Goal: Task Accomplishment & Management: Complete application form

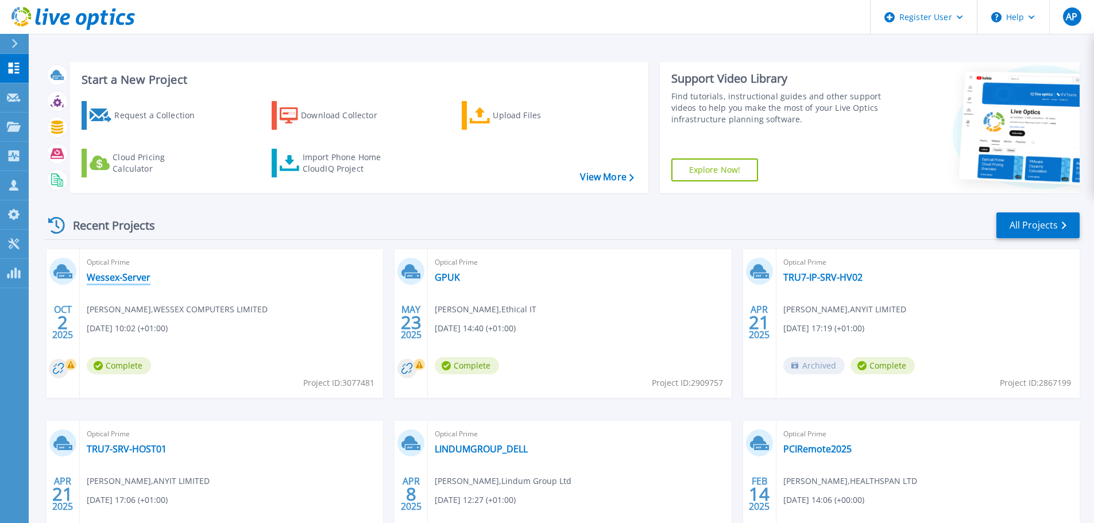
click at [98, 274] on link "Wessex-Server" at bounding box center [119, 277] width 64 height 11
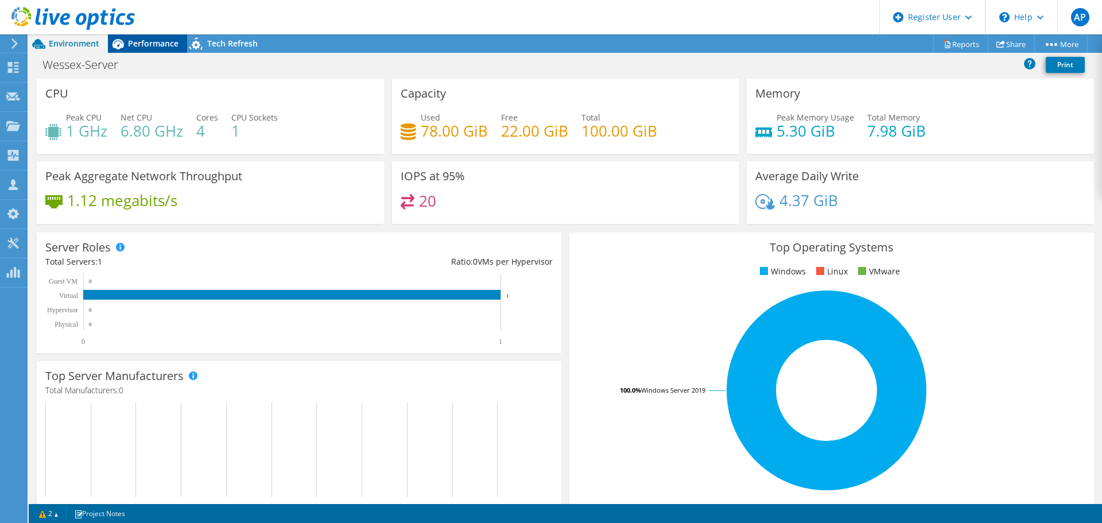
click at [151, 46] on span "Performance" at bounding box center [153, 43] width 51 height 11
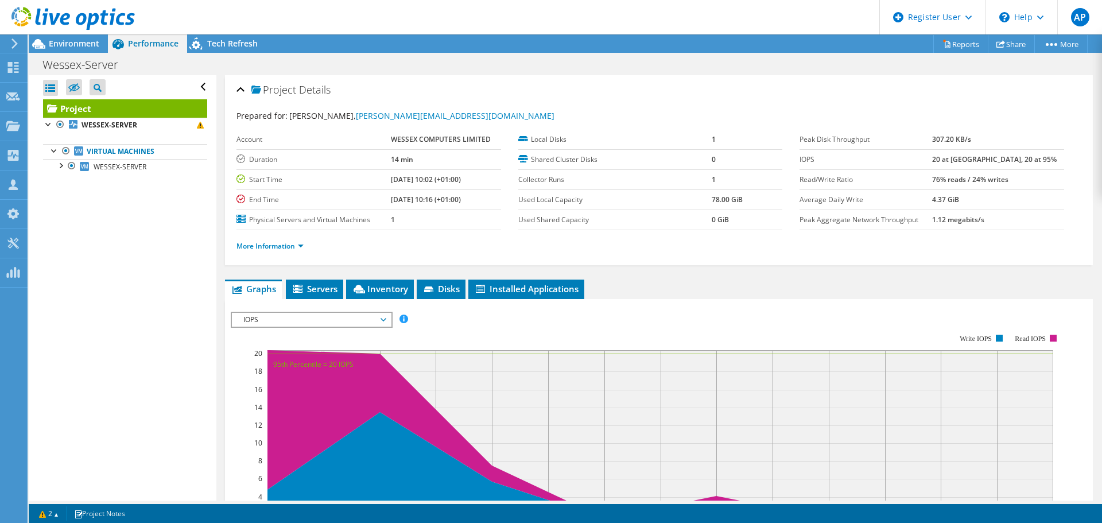
scroll to position [282, 0]
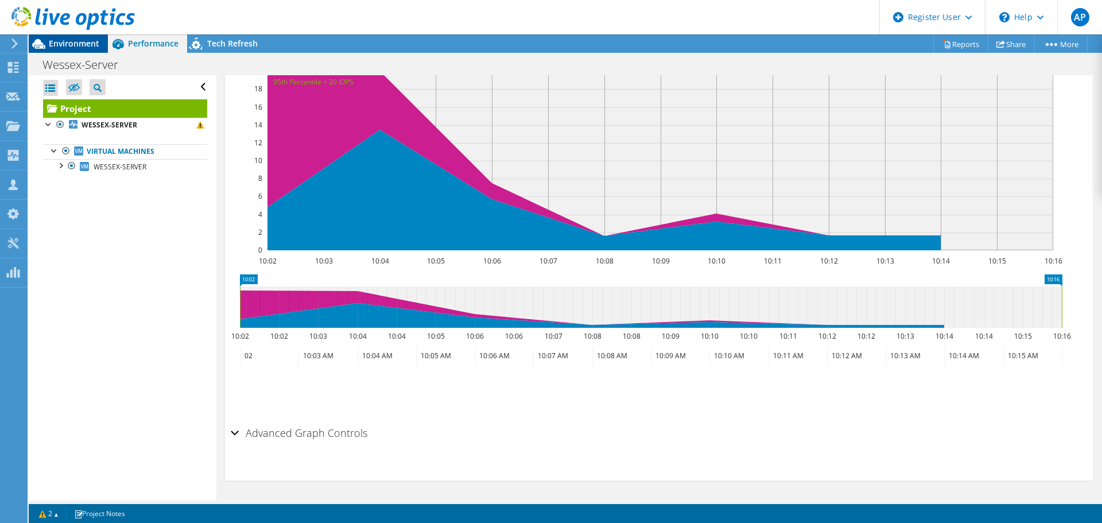
click at [75, 44] on span "Environment" at bounding box center [74, 43] width 51 height 11
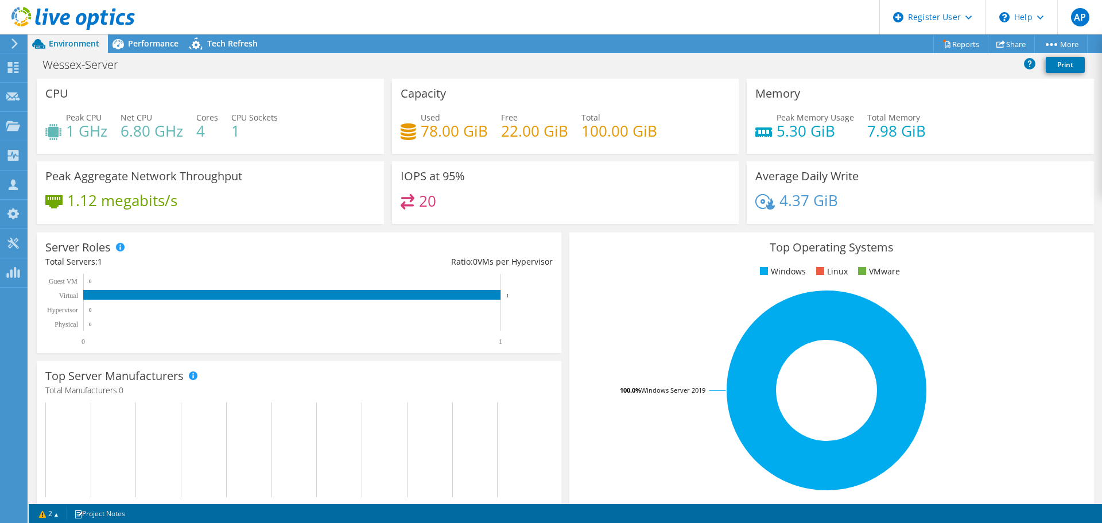
click at [11, 44] on icon at bounding box center [14, 43] width 9 height 10
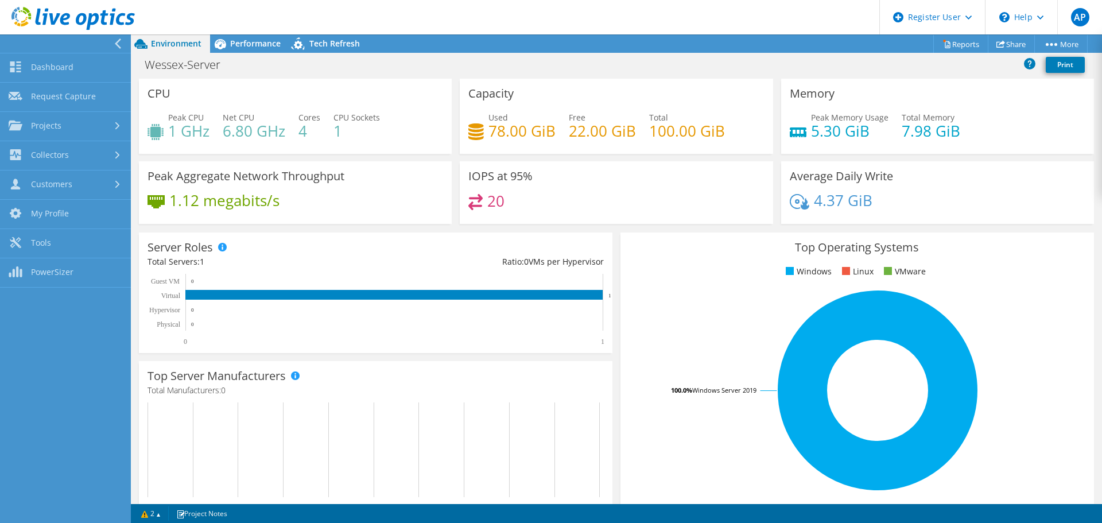
scroll to position [305, 0]
click at [42, 100] on link "Request Capture" at bounding box center [65, 97] width 131 height 29
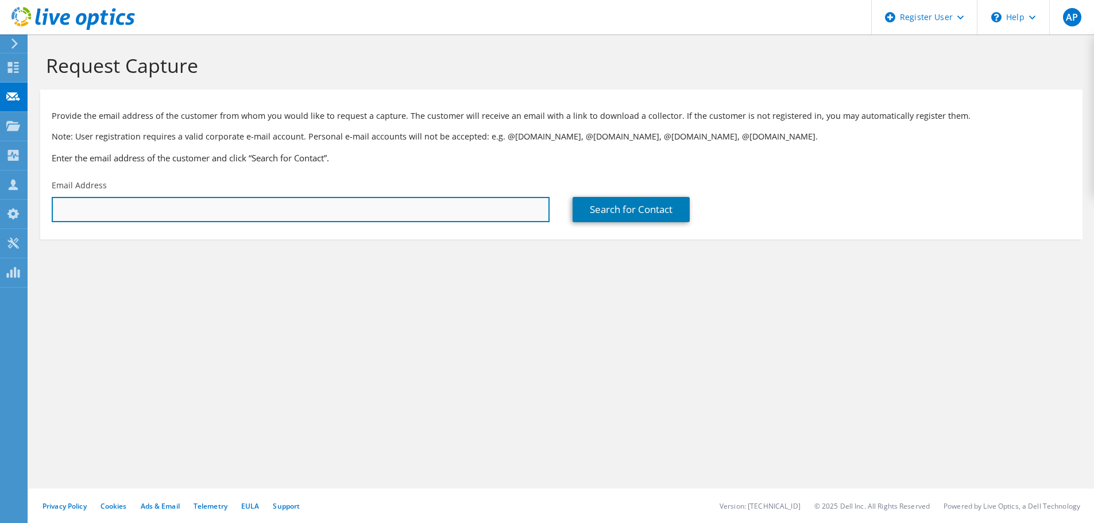
click at [359, 212] on input "text" at bounding box center [301, 209] width 498 height 25
paste input "kev@kjwltd.com"
type input "kev@kjwltd.com"
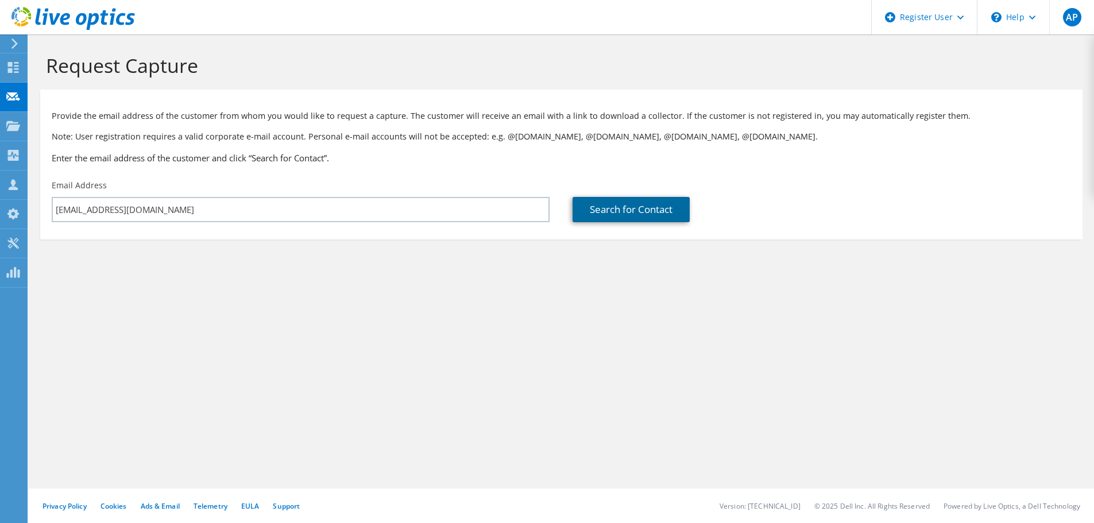
click at [648, 216] on link "Search for Contact" at bounding box center [630, 209] width 117 height 25
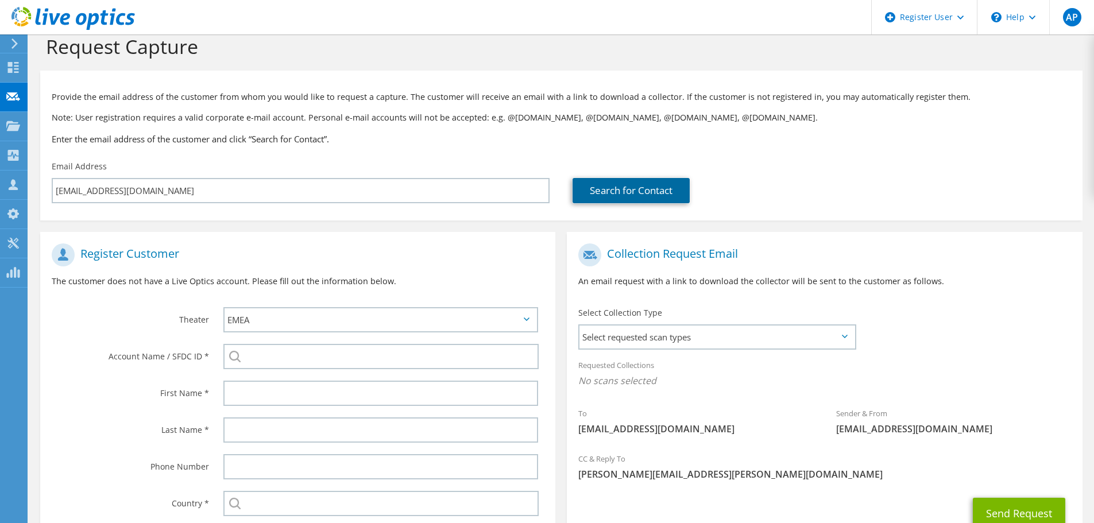
scroll to position [129, 0]
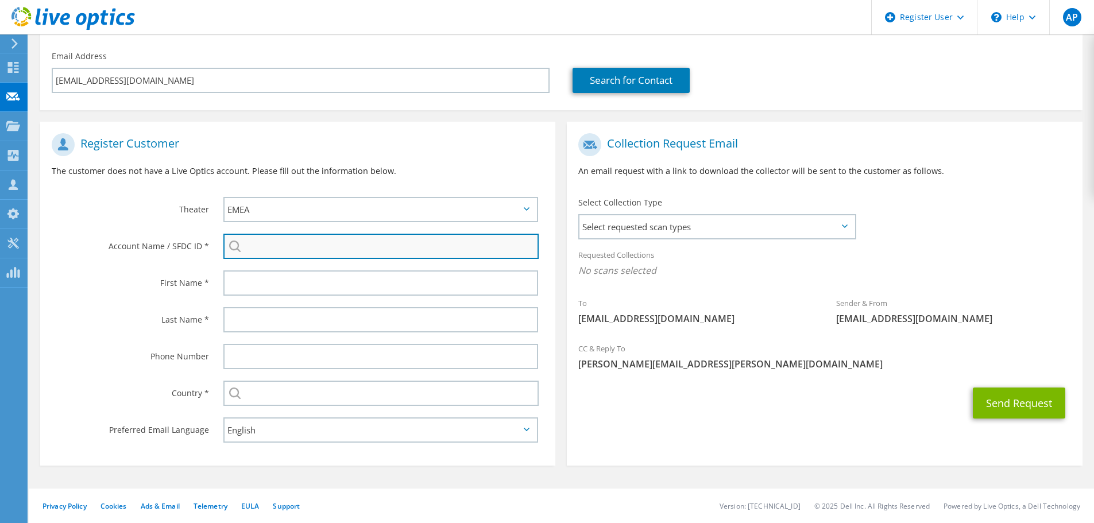
click at [346, 248] on input "search" at bounding box center [380, 246] width 315 height 25
paste input "3587171273"
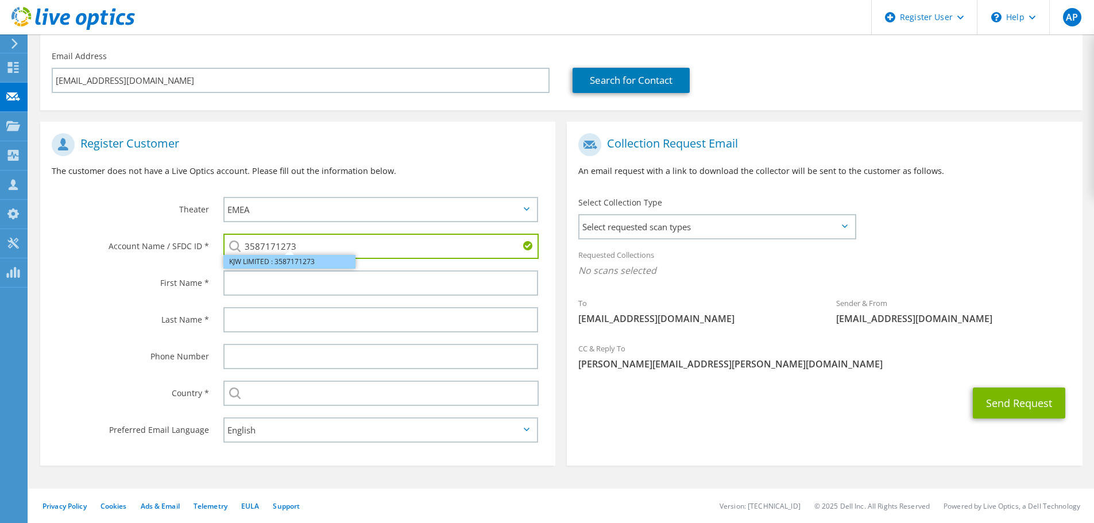
click at [276, 266] on li "KJW LIMITED : 3587171273" at bounding box center [289, 262] width 132 height 14
type input "KJW LIMITED : 3587171273"
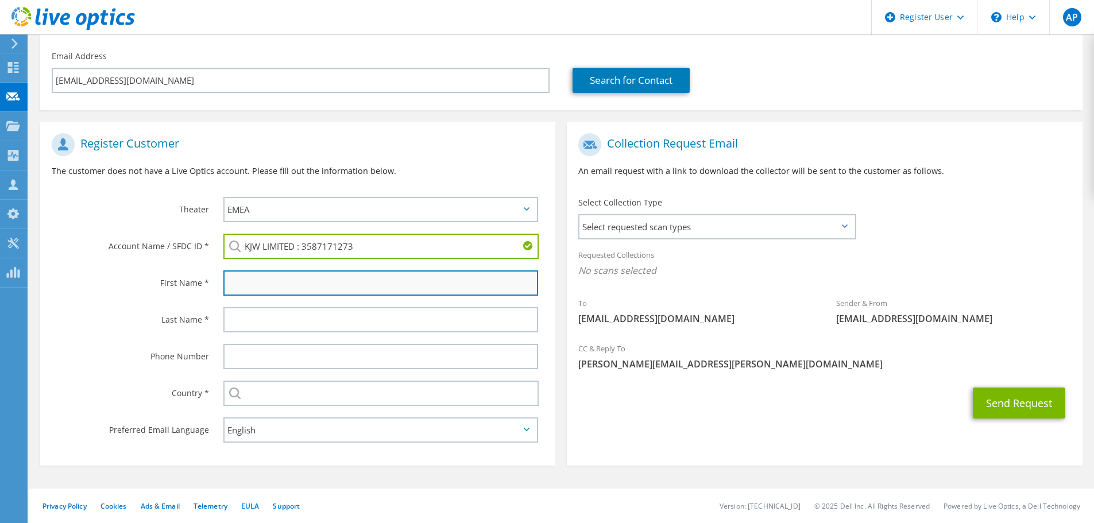
click at [289, 285] on input "text" at bounding box center [380, 282] width 315 height 25
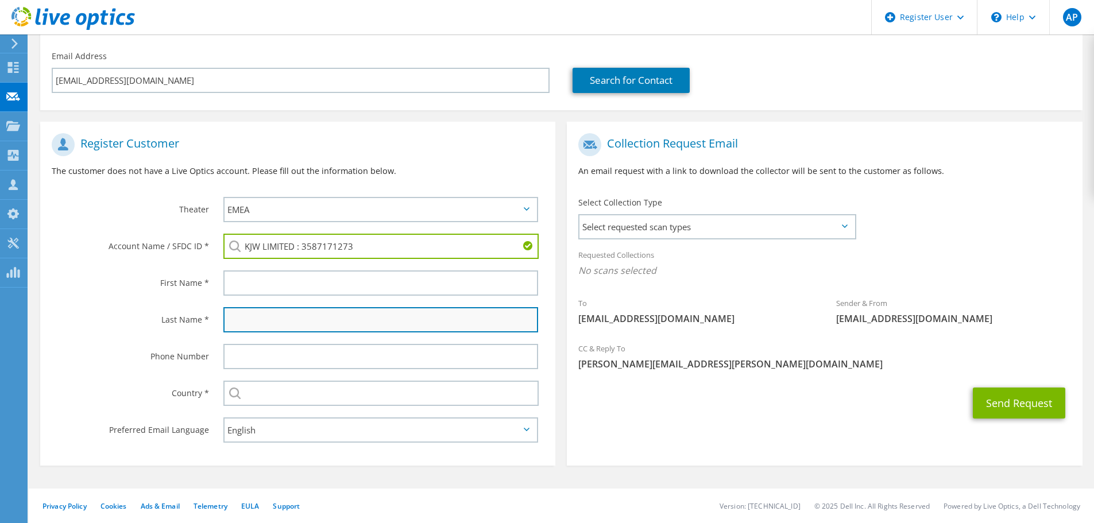
click at [280, 317] on input "text" at bounding box center [380, 319] width 315 height 25
paste input "Williams"
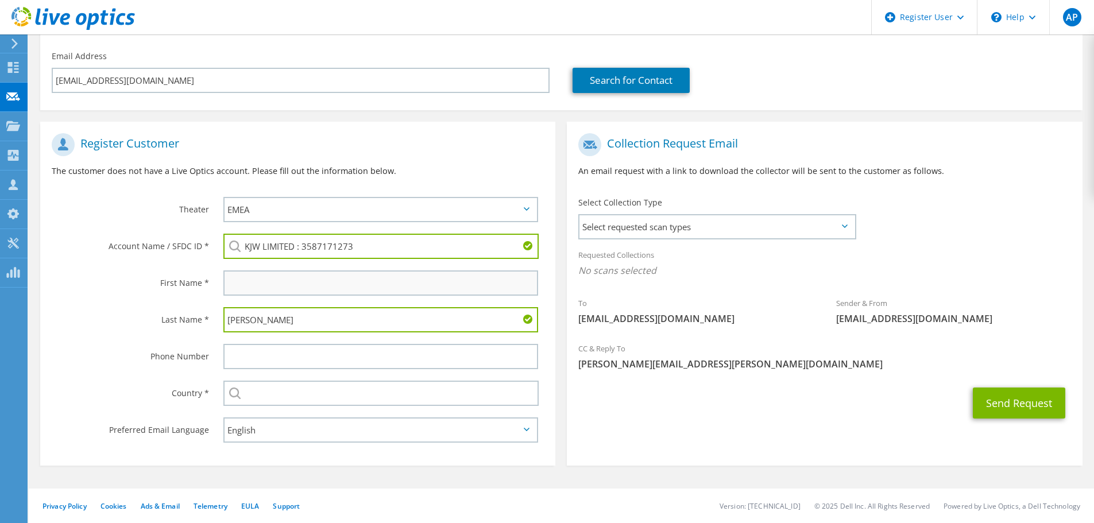
type input "Williams"
click at [278, 288] on input "text" at bounding box center [380, 282] width 315 height 25
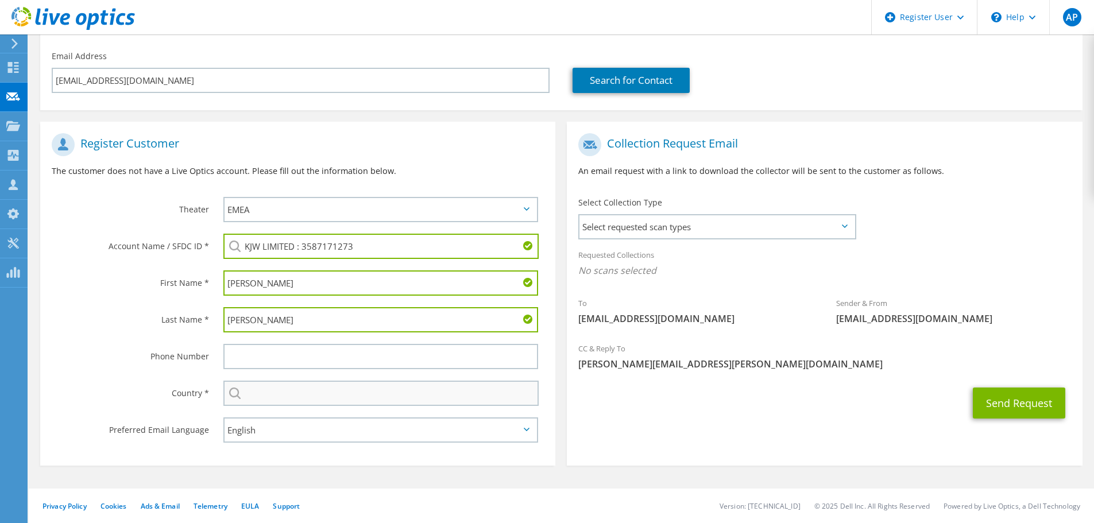
type input "Kevin"
click at [308, 401] on input "text" at bounding box center [380, 393] width 315 height 25
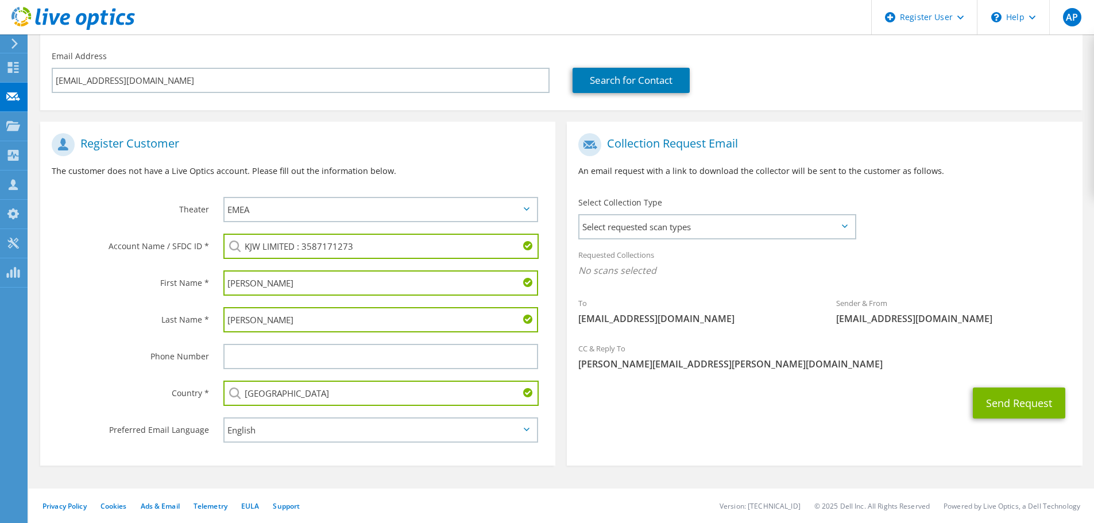
type input "[GEOGRAPHIC_DATA]"
click at [890, 385] on div "Send Request" at bounding box center [824, 403] width 515 height 42
click at [1041, 412] on button "Send Request" at bounding box center [1019, 403] width 92 height 31
